Goal: Communication & Community: Share content

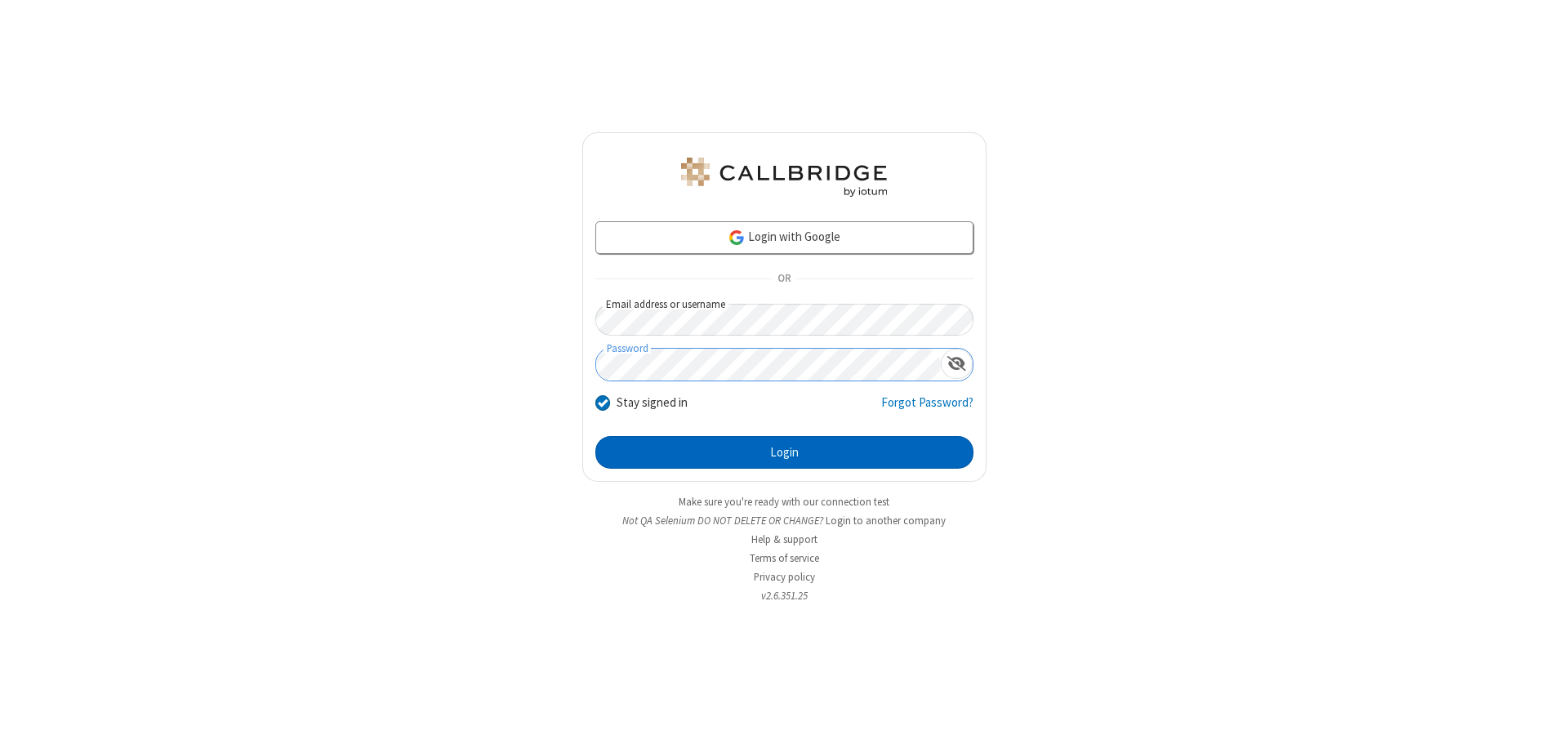
click at [784, 452] on button "Login" at bounding box center [784, 452] width 378 height 33
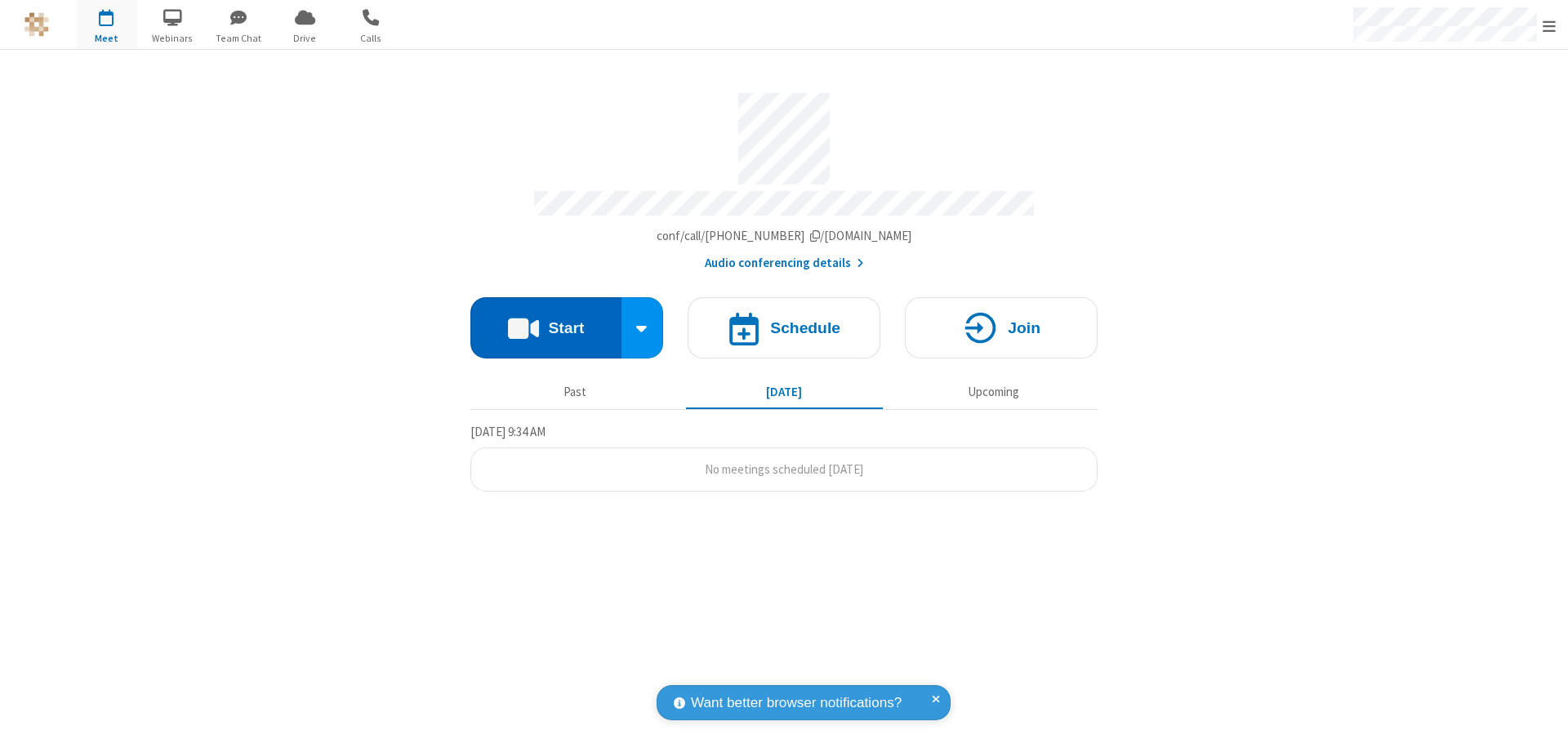
click at [545, 320] on button "Start" at bounding box center [545, 328] width 151 height 61
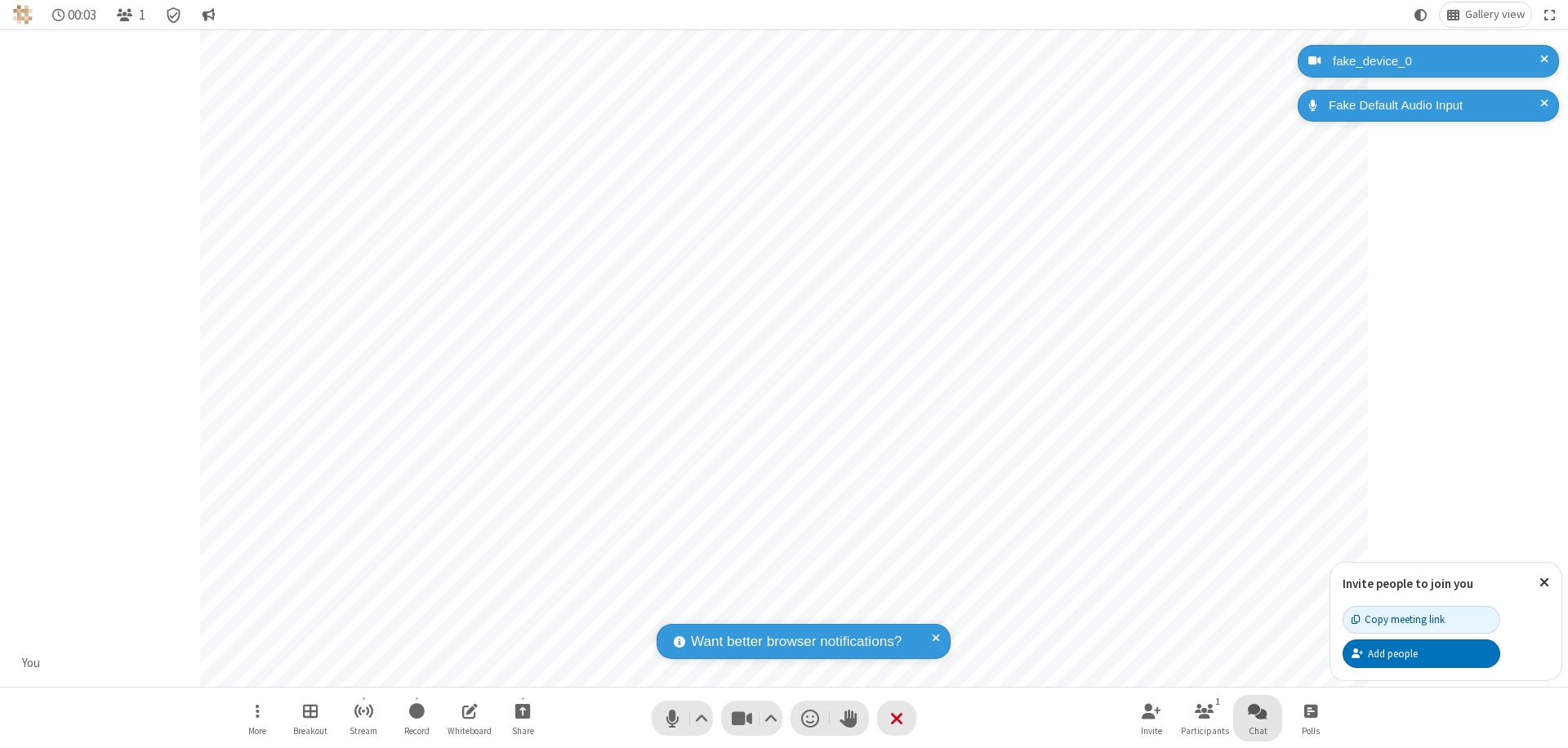
click at [1257, 710] on span "Open chat" at bounding box center [1257, 710] width 20 height 21
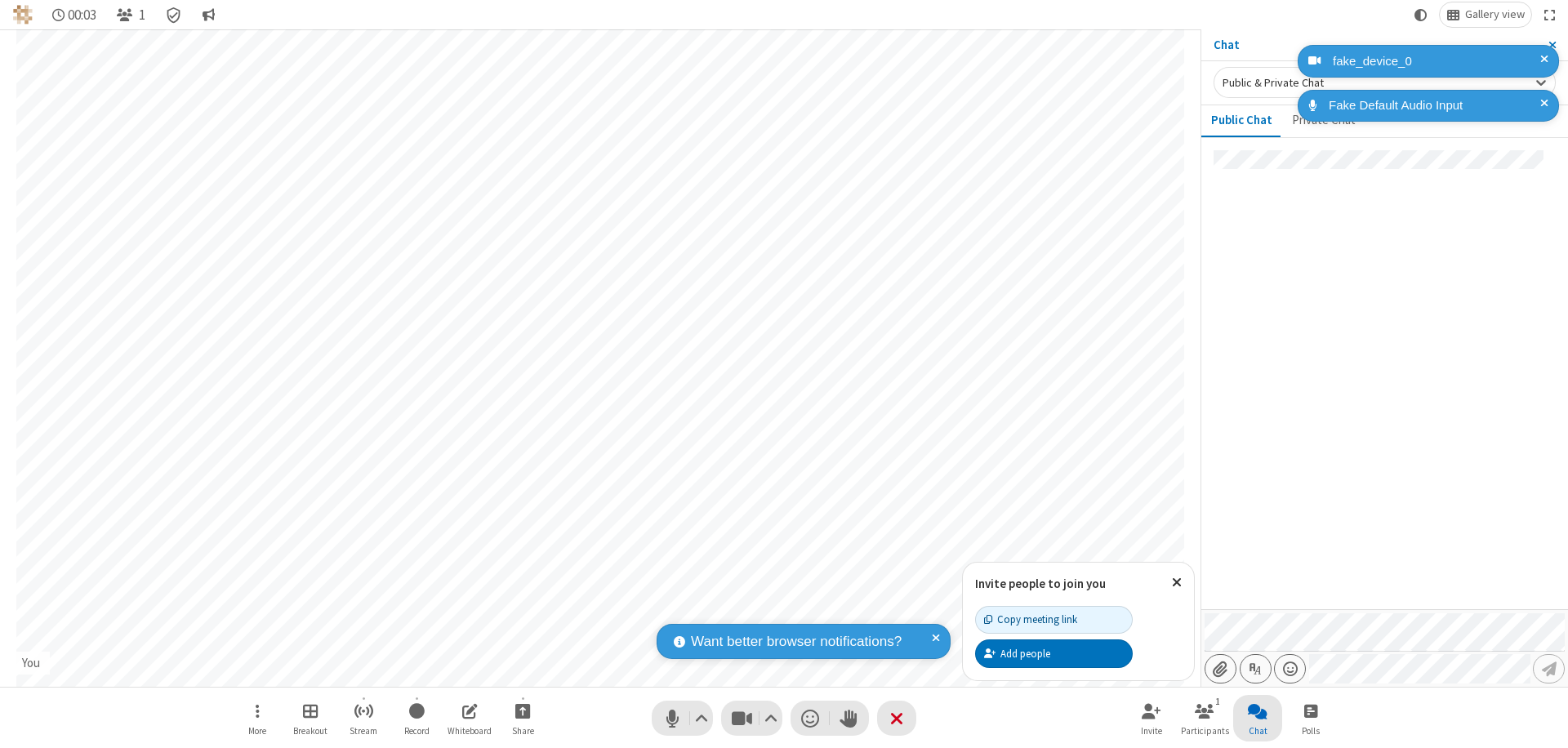
type input "C:\fakepath\doc_test.docx"
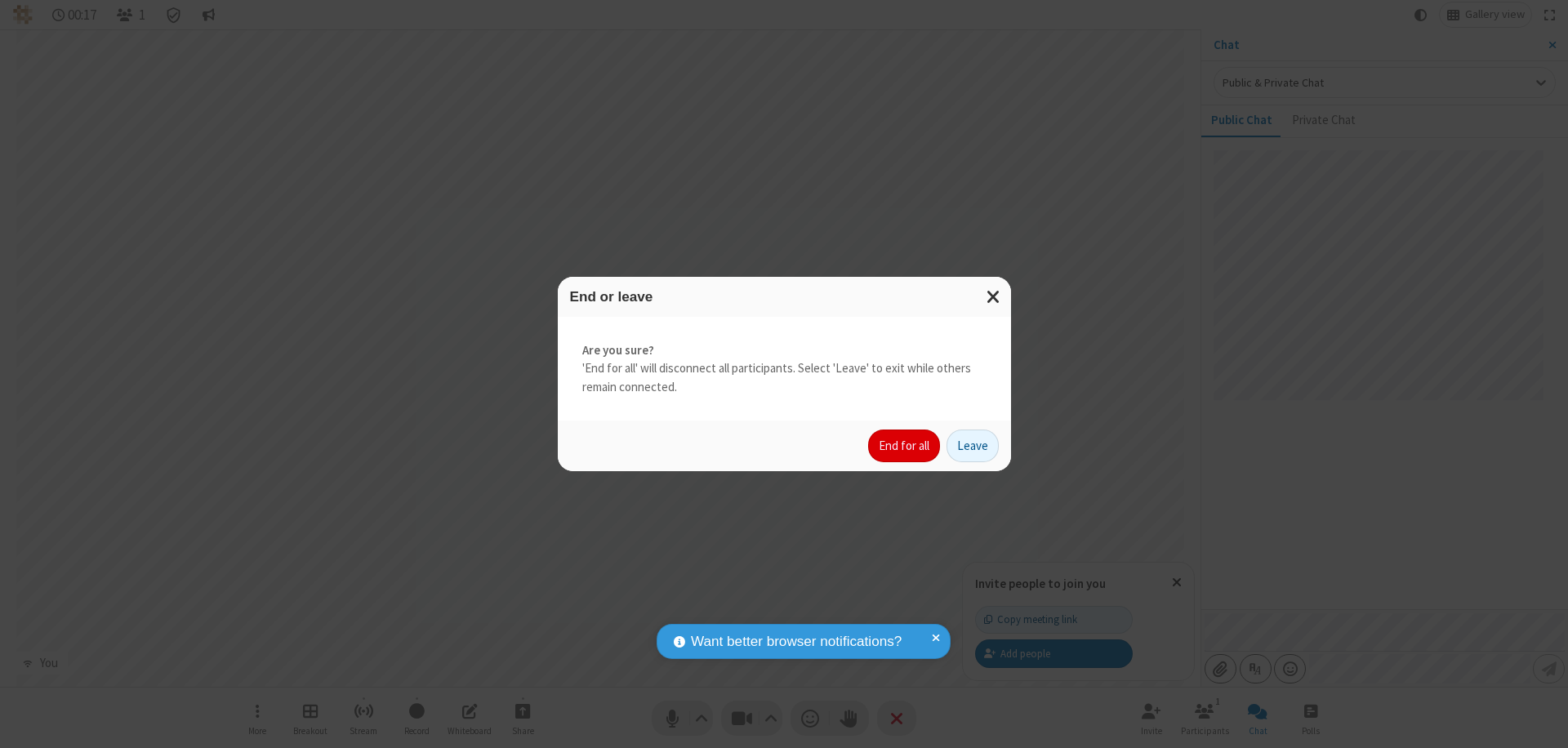
click at [905, 446] on button "End for all" at bounding box center [903, 446] width 72 height 33
